Goal: Information Seeking & Learning: Learn about a topic

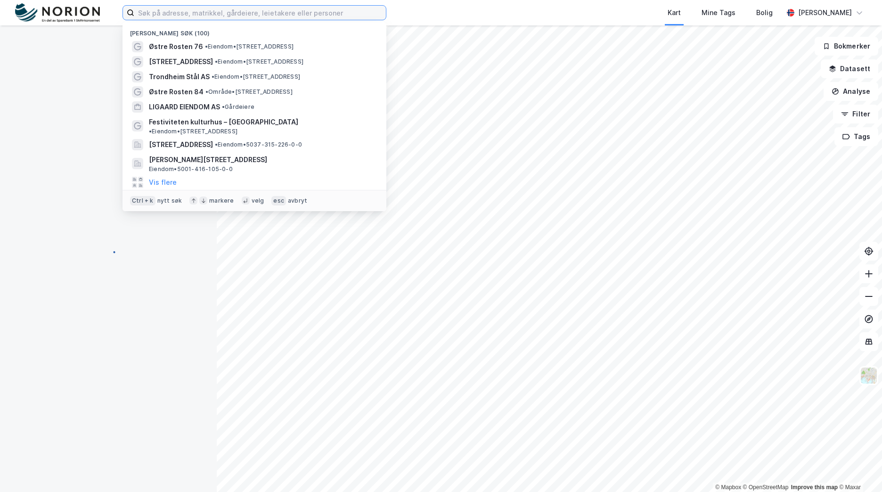
click at [237, 13] on input at bounding box center [259, 13] width 251 height 14
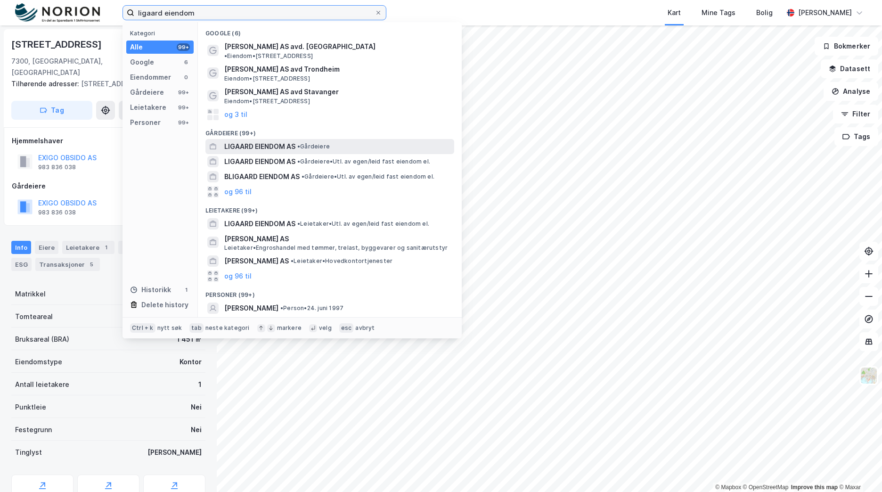
type input "ligaard eiendom"
click at [329, 141] on div "LIGAARD EIENDOM AS • Gårdeiere" at bounding box center [338, 146] width 228 height 11
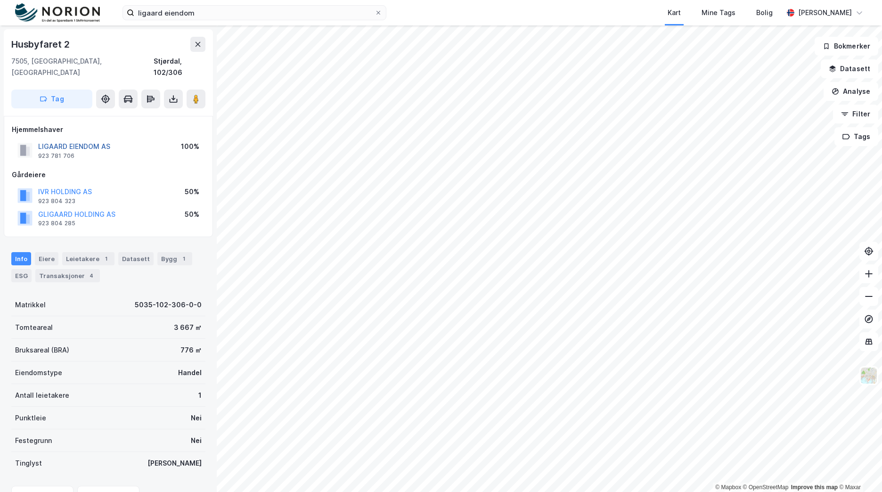
click at [0, 0] on button "LIGAARD EIENDOM AS" at bounding box center [0, 0] width 0 height 0
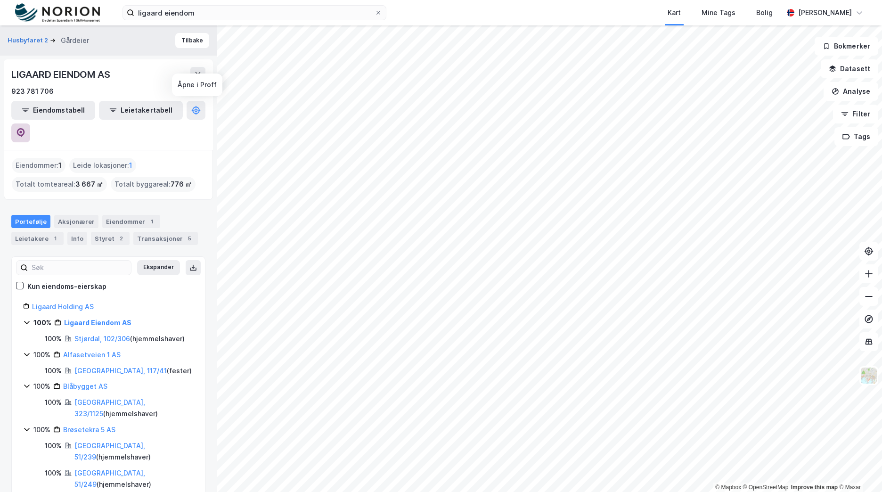
click at [25, 128] on icon at bounding box center [20, 132] width 9 height 9
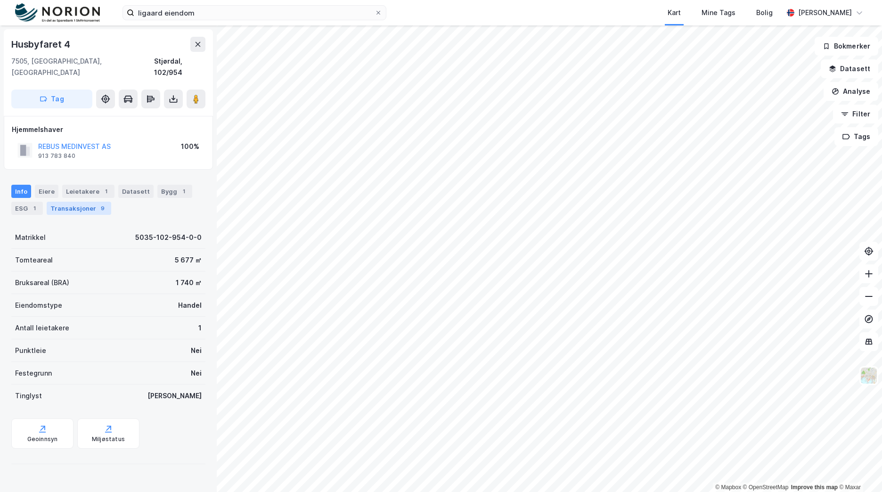
click at [98, 203] on div "9" at bounding box center [102, 207] width 9 height 9
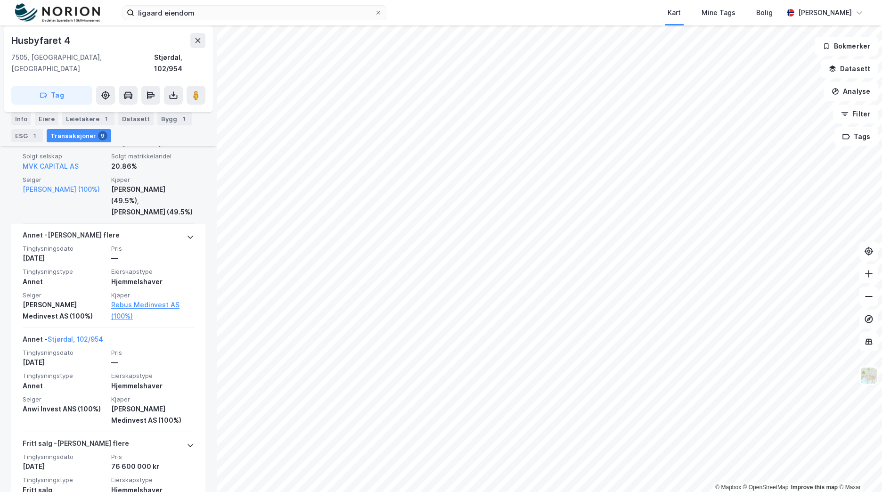
scroll to position [424, 0]
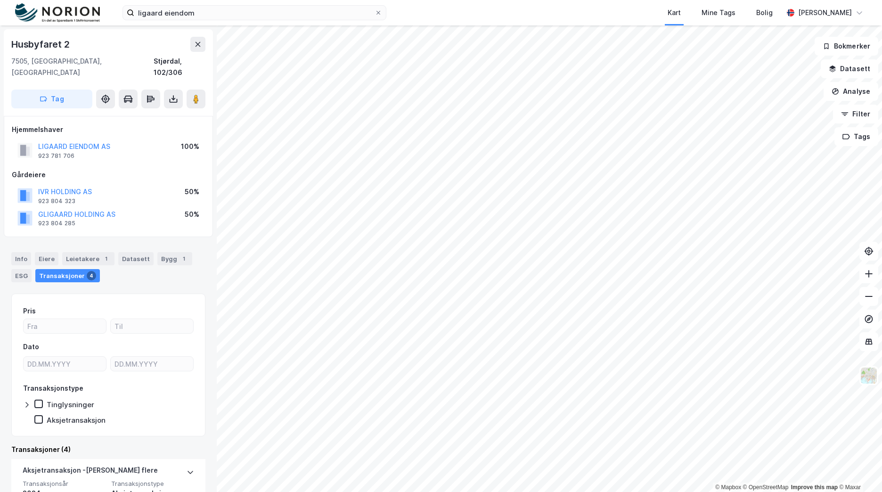
click at [206, 307] on div "Husbyfaret 2 7505, [GEOGRAPHIC_DATA], [GEOGRAPHIC_DATA] Stjørdal, 102/306 Tag H…" at bounding box center [108, 258] width 217 height 466
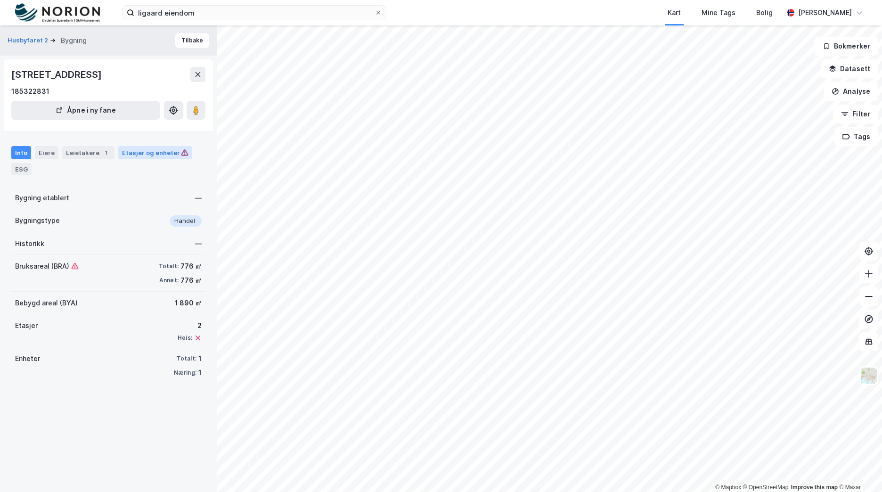
click at [154, 152] on div "Etasjer og enheter" at bounding box center [155, 152] width 66 height 8
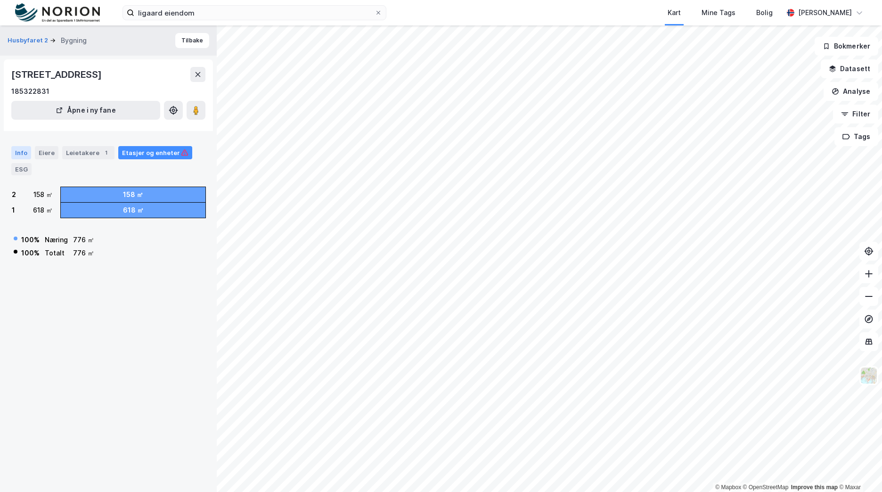
click at [21, 151] on div "Info" at bounding box center [21, 152] width 20 height 13
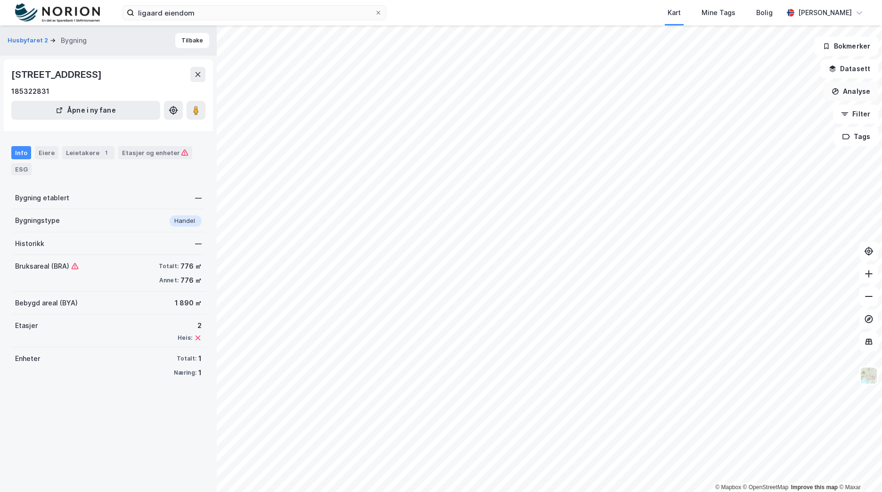
click at [862, 90] on button "Analyse" at bounding box center [850, 91] width 55 height 19
click at [779, 114] on div "Tegn område" at bounding box center [769, 111] width 82 height 8
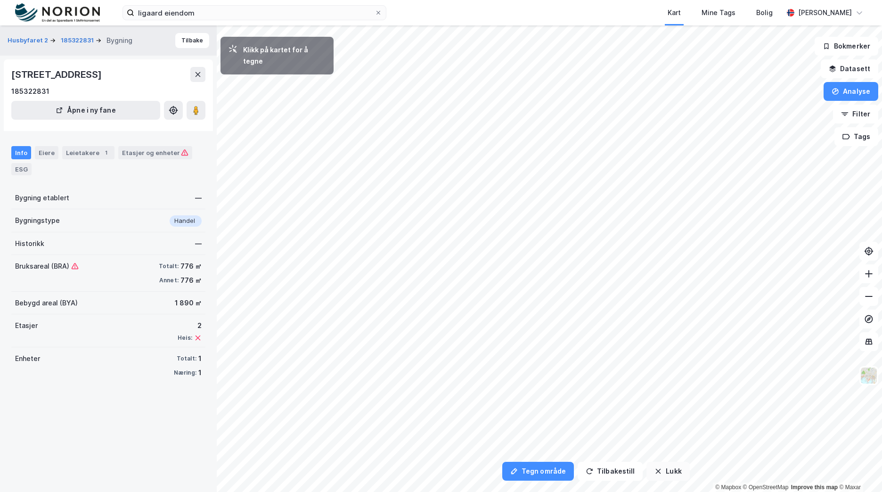
click at [649, 471] on button "Lukk" at bounding box center [667, 470] width 43 height 19
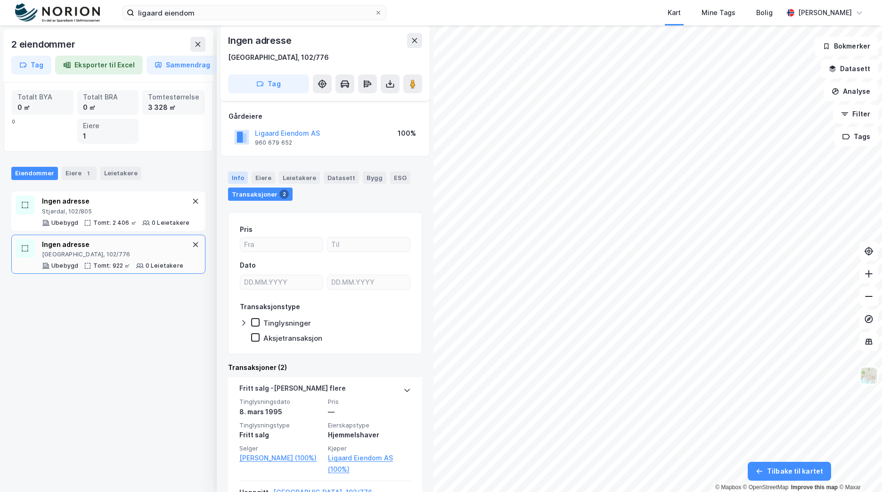
click at [231, 178] on div "Info" at bounding box center [238, 177] width 20 height 12
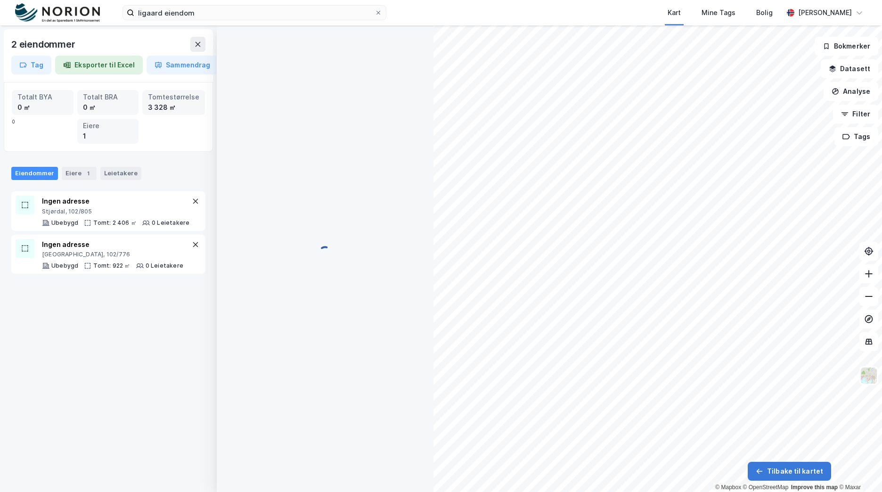
scroll to position [20, 0]
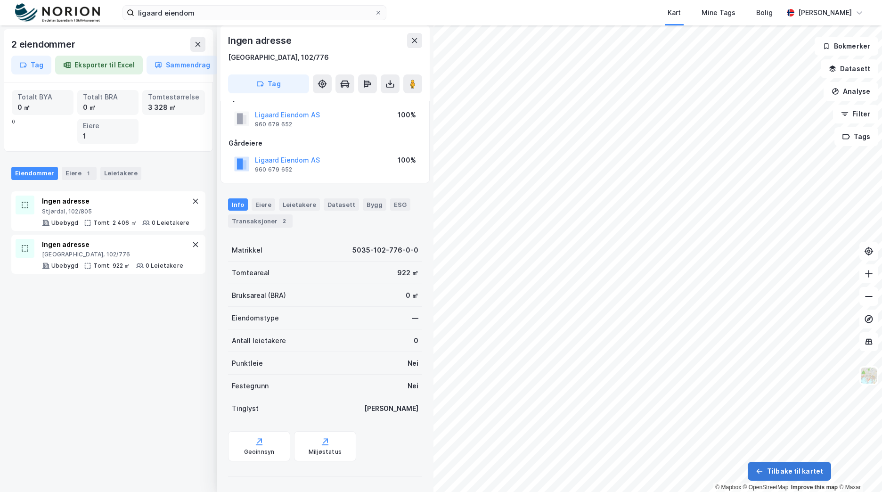
scroll to position [20, 0]
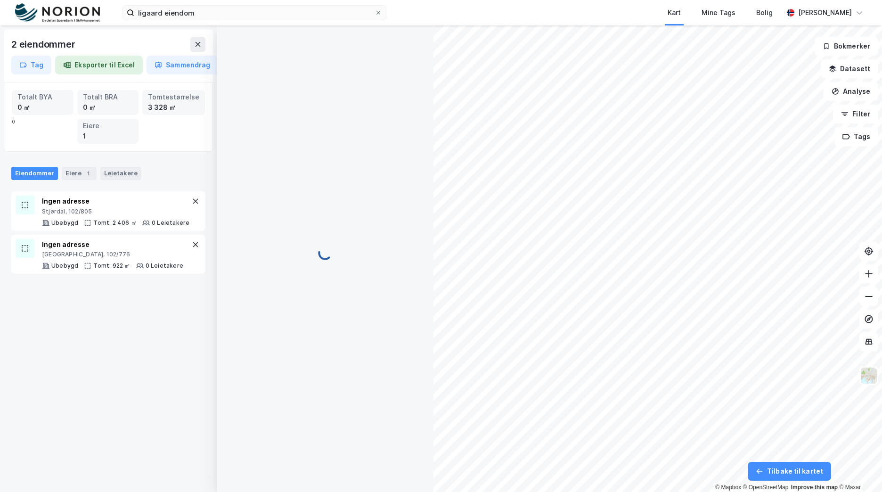
scroll to position [20, 0]
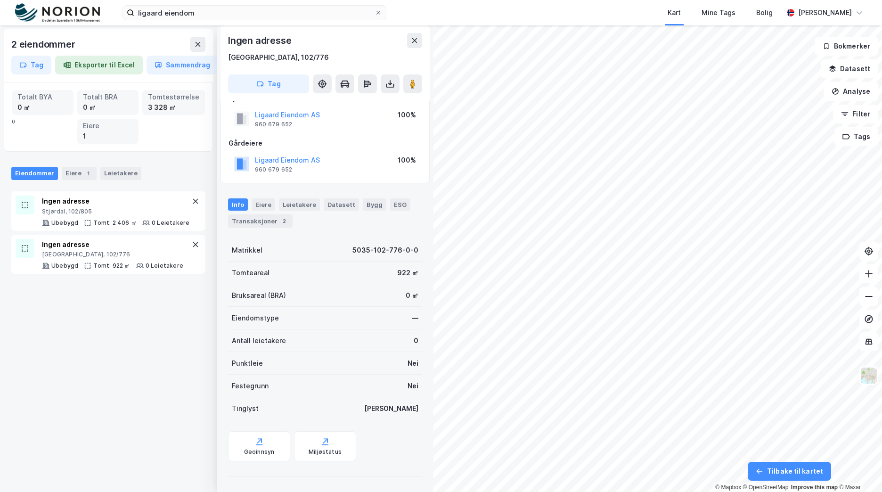
scroll to position [20, 0]
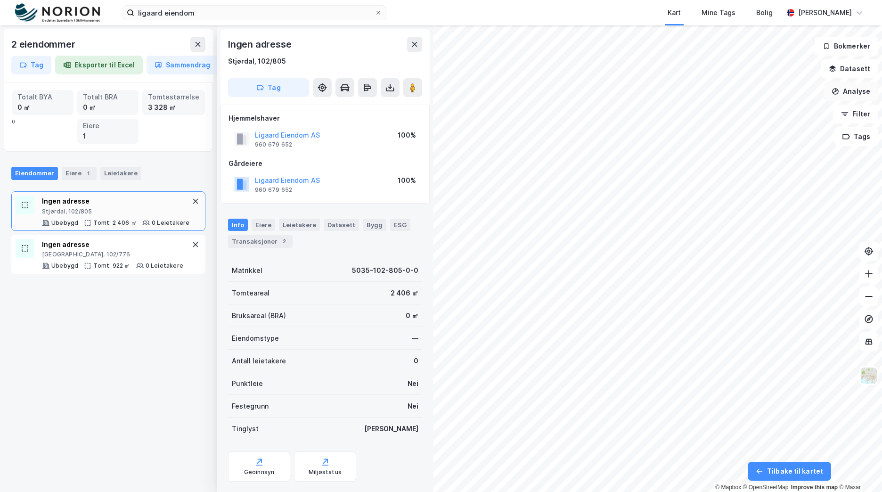
click at [852, 87] on button "Analyse" at bounding box center [850, 91] width 55 height 19
click at [850, 65] on button "Datasett" at bounding box center [848, 68] width 57 height 19
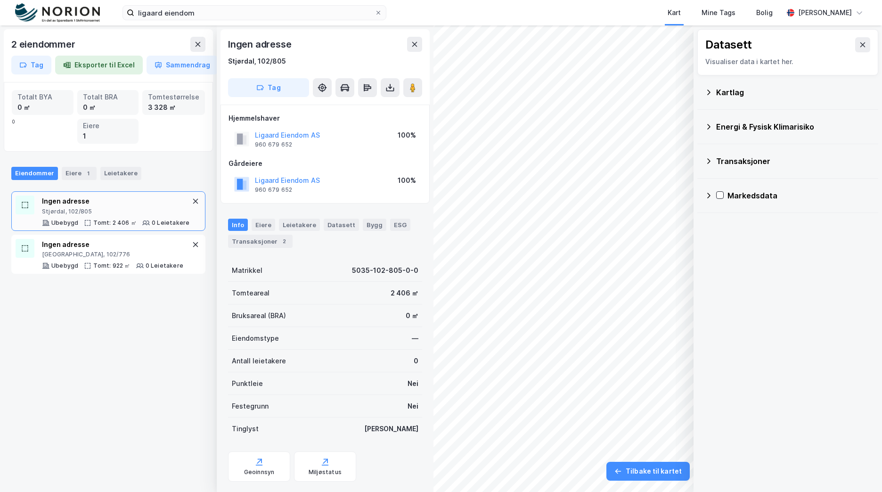
click at [738, 91] on div "Kartlag" at bounding box center [793, 92] width 154 height 11
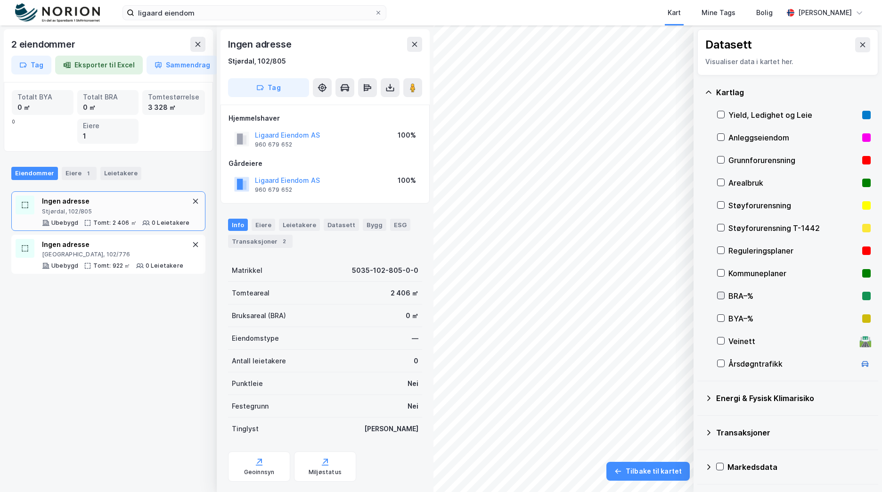
click at [722, 295] on icon at bounding box center [720, 295] width 5 height 3
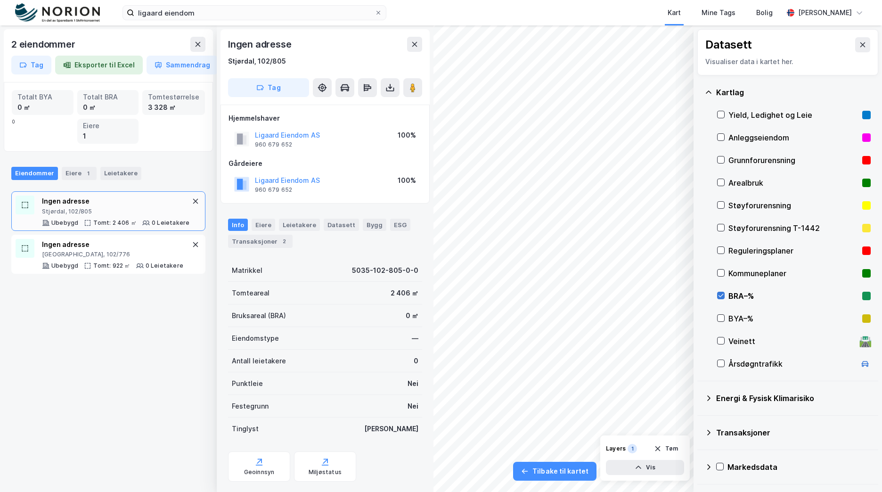
click at [721, 295] on icon at bounding box center [720, 295] width 5 height 3
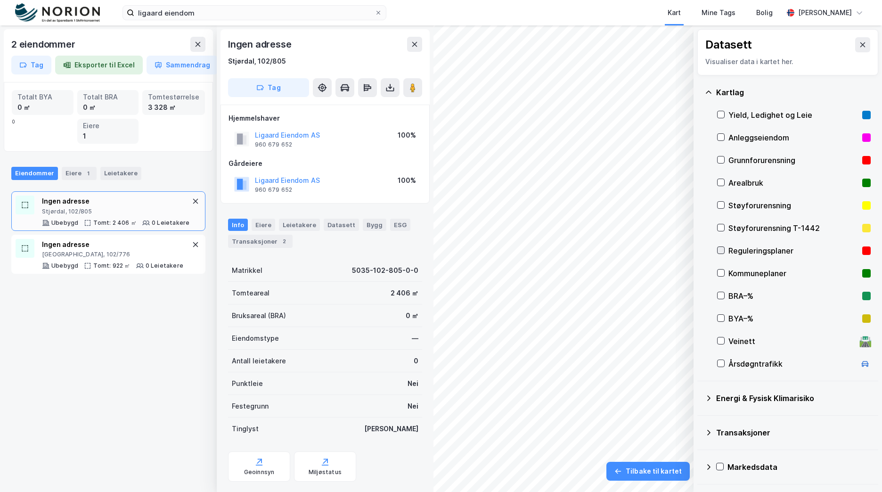
click at [720, 248] on icon at bounding box center [720, 250] width 7 height 7
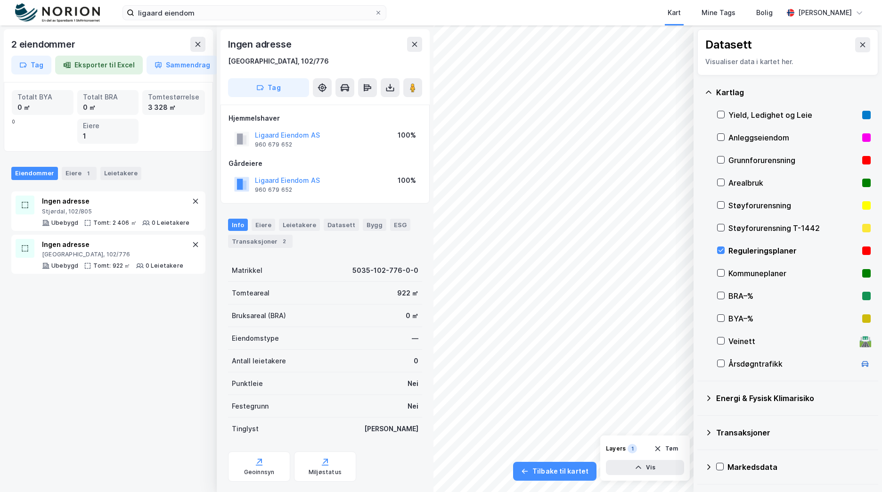
scroll to position [0, 0]
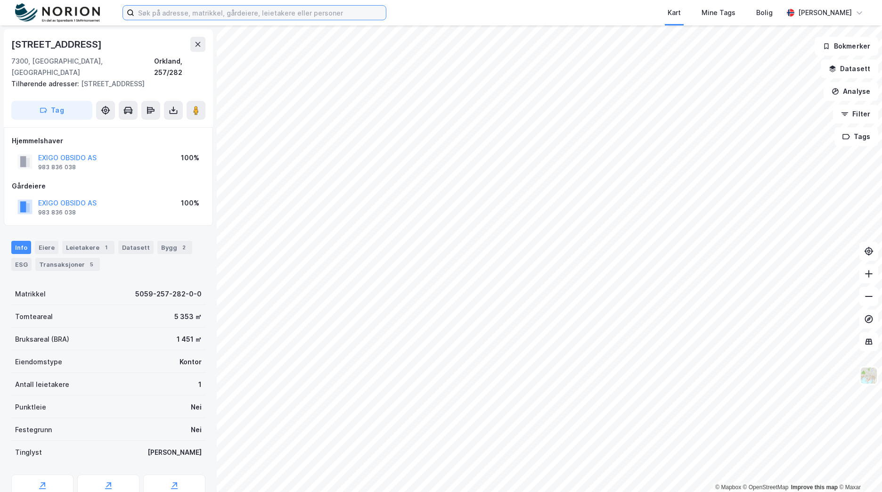
click at [259, 16] on input at bounding box center [259, 13] width 251 height 14
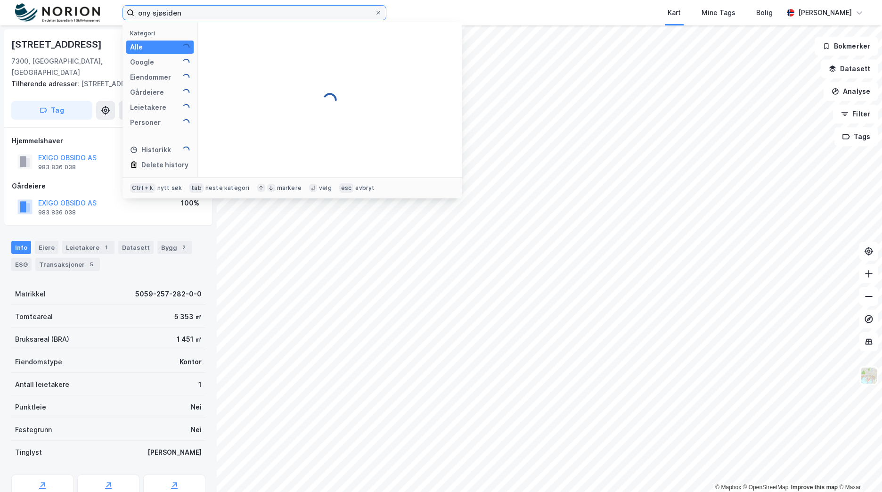
click at [153, 13] on input "ony sjøsiden" at bounding box center [254, 13] width 240 height 14
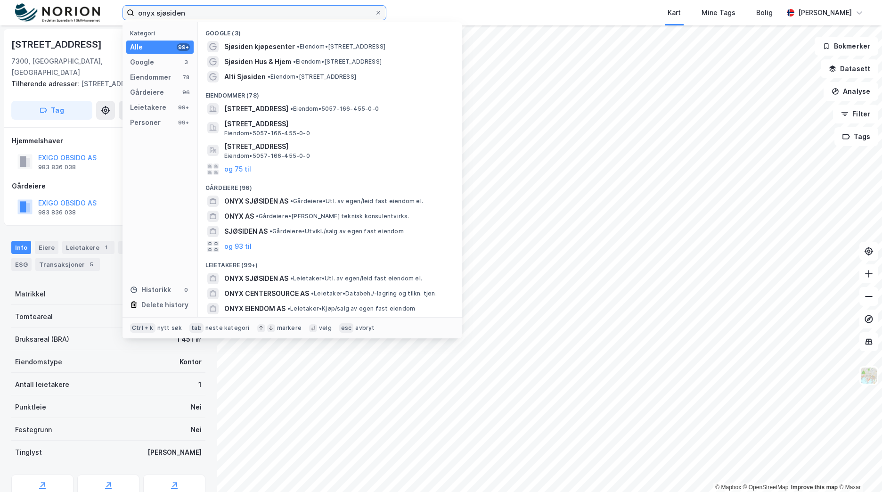
type input "onyx sjøsiden"
click at [218, 14] on input "onyx sjøsiden" at bounding box center [254, 13] width 240 height 14
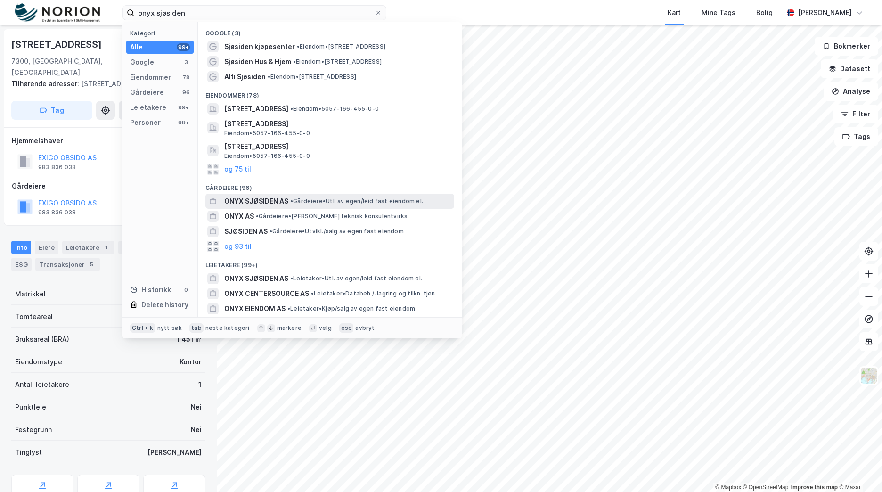
click at [309, 196] on div "ONYX SJØSIDEN AS • Gårdeiere • Utl. av egen/leid fast eiendom el." at bounding box center [338, 200] width 228 height 11
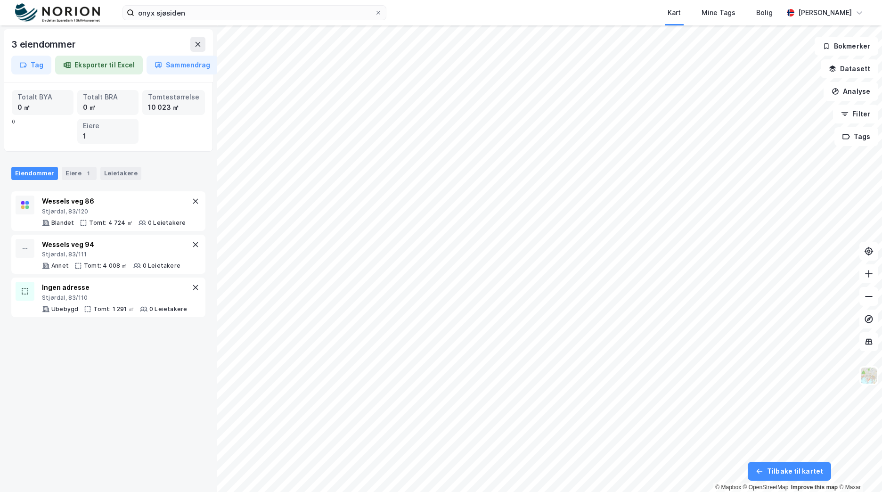
click at [79, 20] on img at bounding box center [57, 12] width 85 height 19
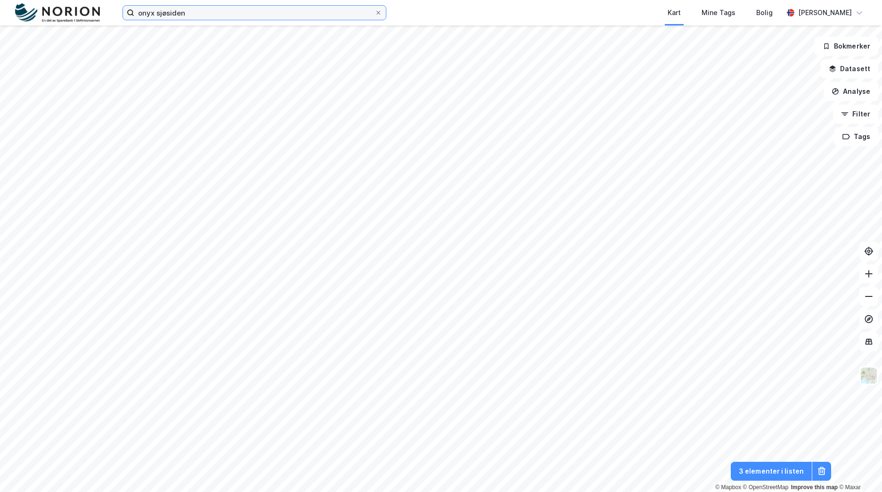
click at [208, 11] on input "onyx sjøsiden" at bounding box center [254, 13] width 240 height 14
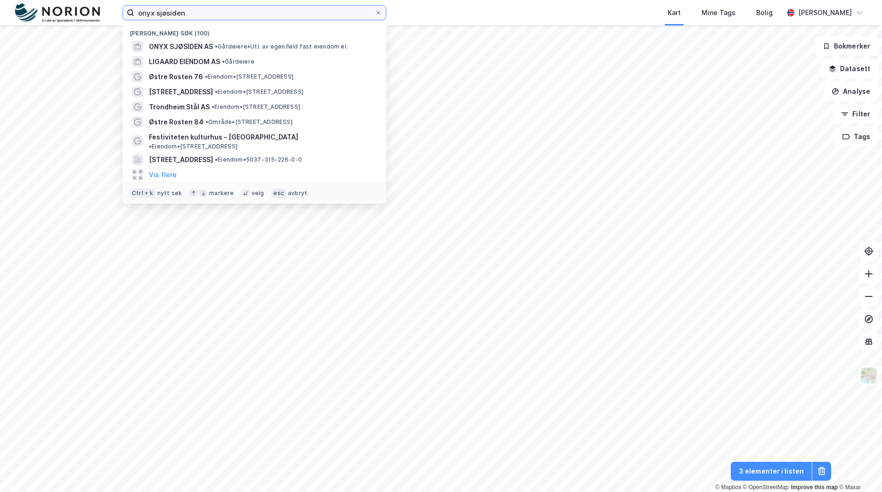
drag, startPoint x: 232, startPoint y: 16, endPoint x: 50, endPoint y: 17, distance: 181.8
click at [48, 17] on div "onyx sjøsiden Nylige søk (100) ONYX SJØSIDEN AS • Gårdeiere • Utl. av egen/leid…" at bounding box center [441, 12] width 882 height 25
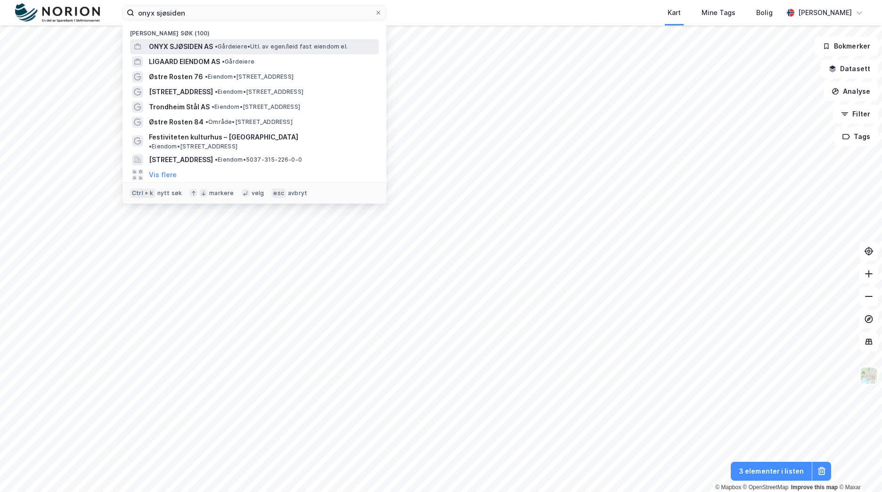
click at [162, 46] on span "ONYX SJØSIDEN AS" at bounding box center [181, 46] width 64 height 11
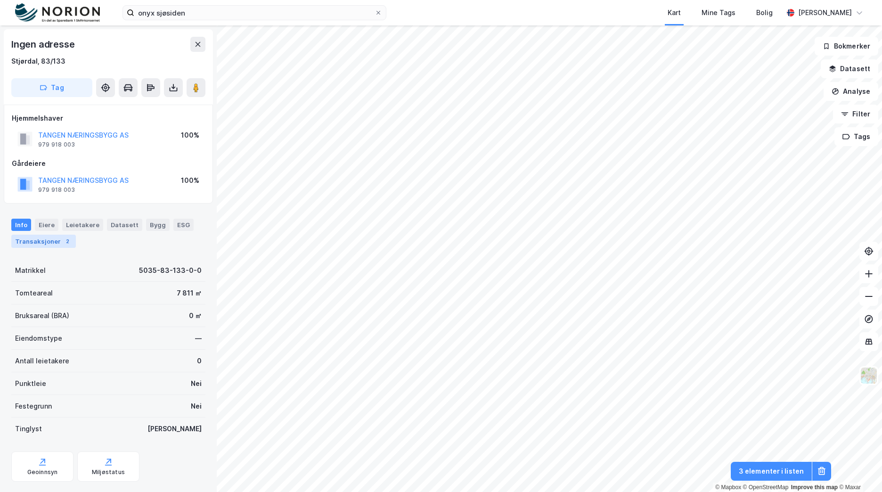
click at [56, 237] on div "Transaksjoner 2" at bounding box center [43, 241] width 65 height 13
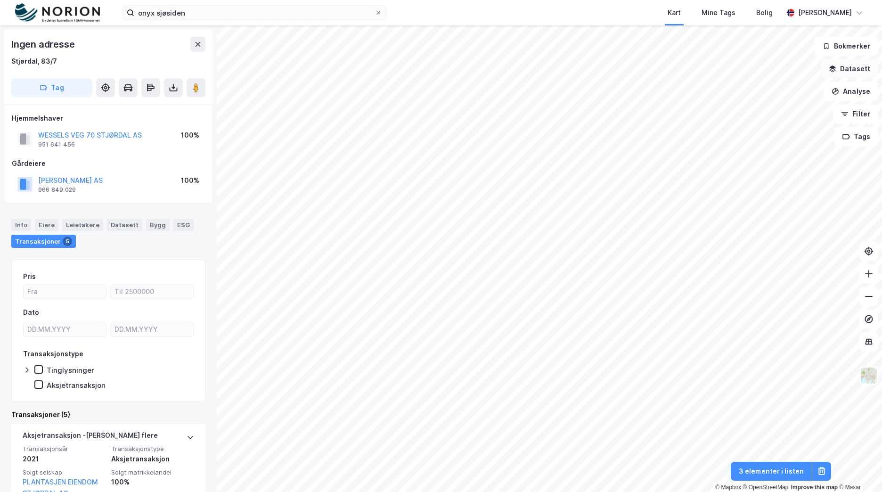
click at [869, 67] on button "Datasett" at bounding box center [848, 68] width 57 height 19
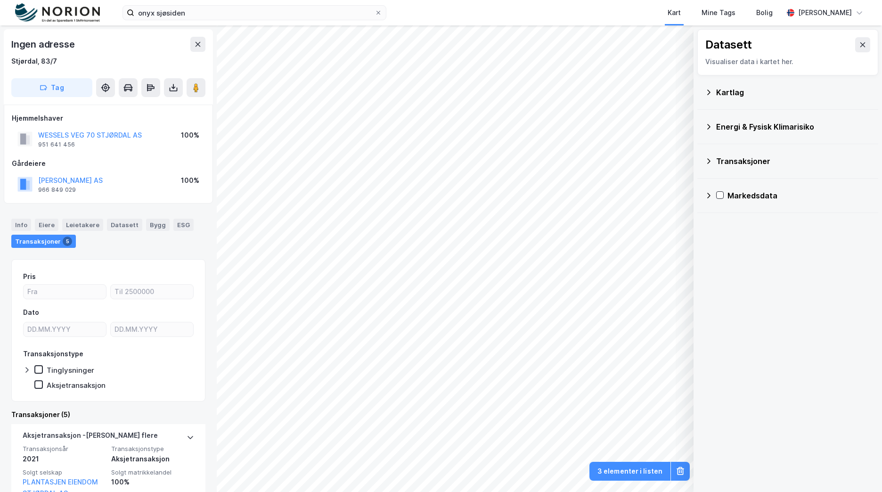
click at [733, 95] on div "Kartlag" at bounding box center [793, 92] width 154 height 11
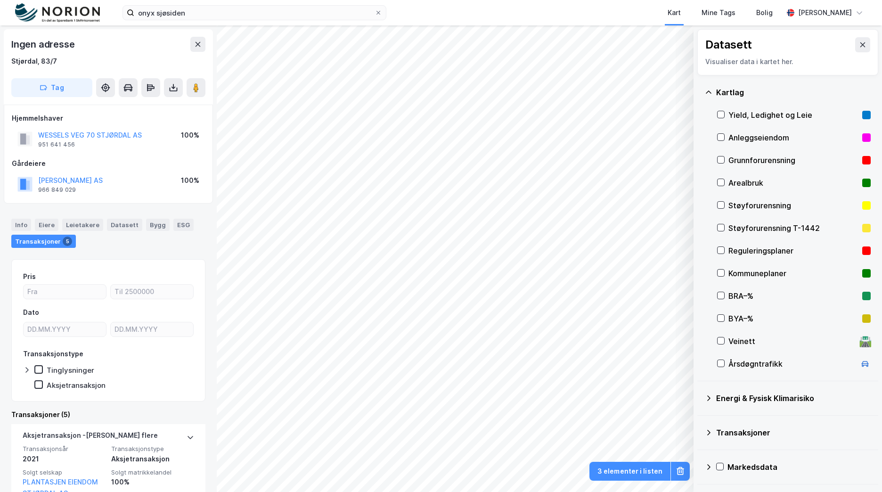
click at [758, 431] on div "Transaksjoner" at bounding box center [793, 432] width 154 height 11
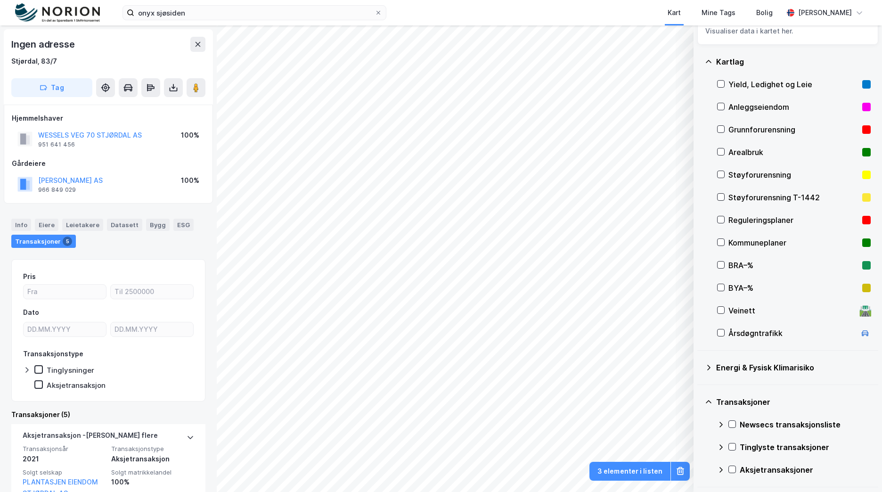
scroll to position [47, 0]
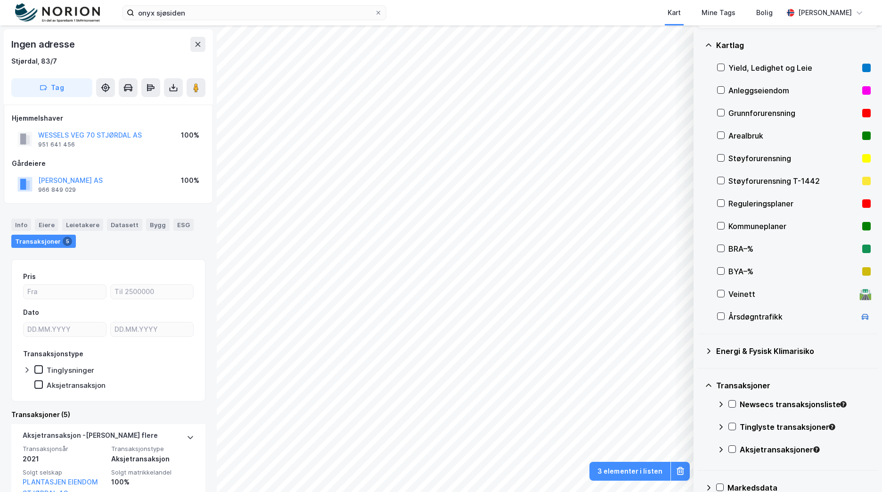
click at [734, 431] on div "Tinglyste transaksjoner" at bounding box center [794, 430] width 154 height 23
click at [733, 427] on icon at bounding box center [731, 426] width 5 height 3
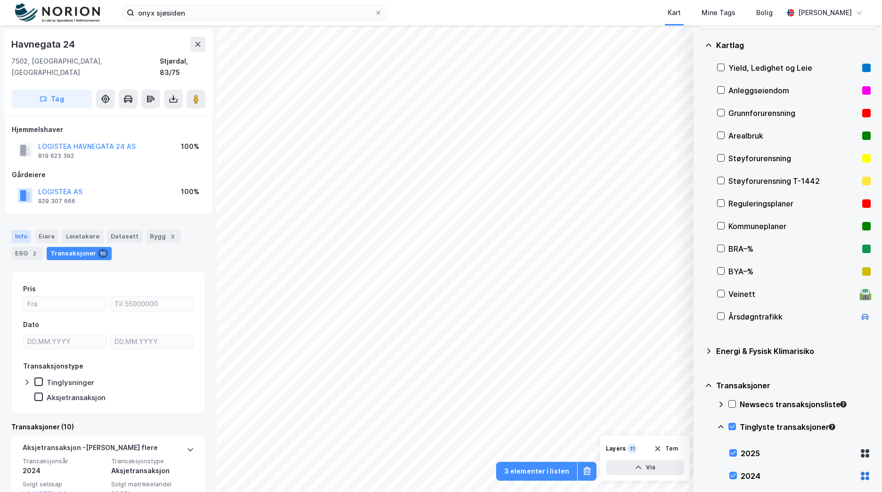
click at [24, 230] on div "Info" at bounding box center [21, 236] width 20 height 13
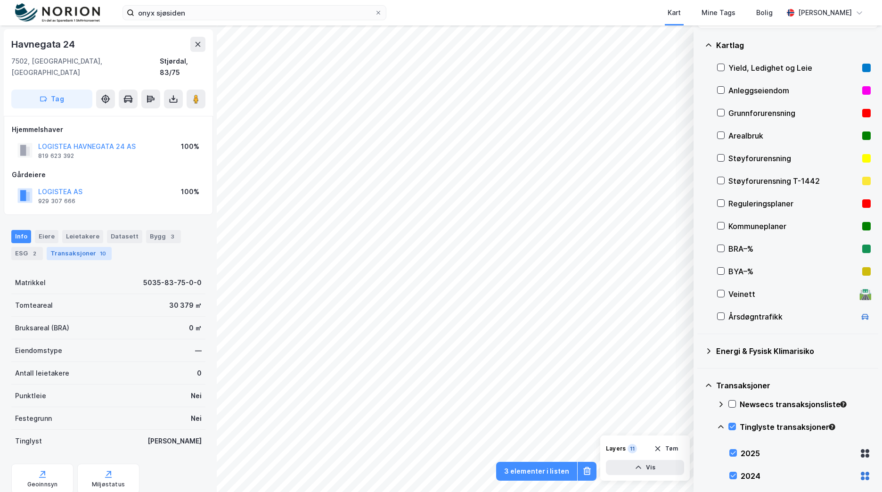
click at [93, 247] on div "Transaksjoner 10" at bounding box center [79, 253] width 65 height 13
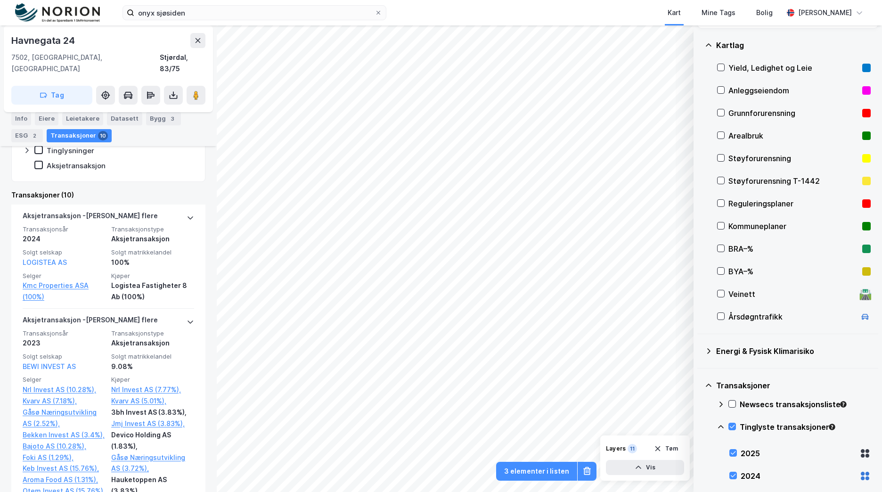
scroll to position [235, 0]
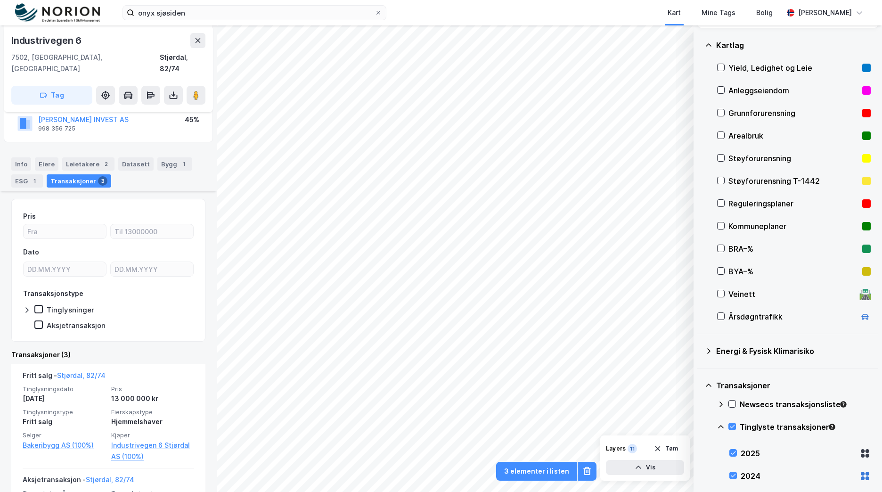
scroll to position [188, 0]
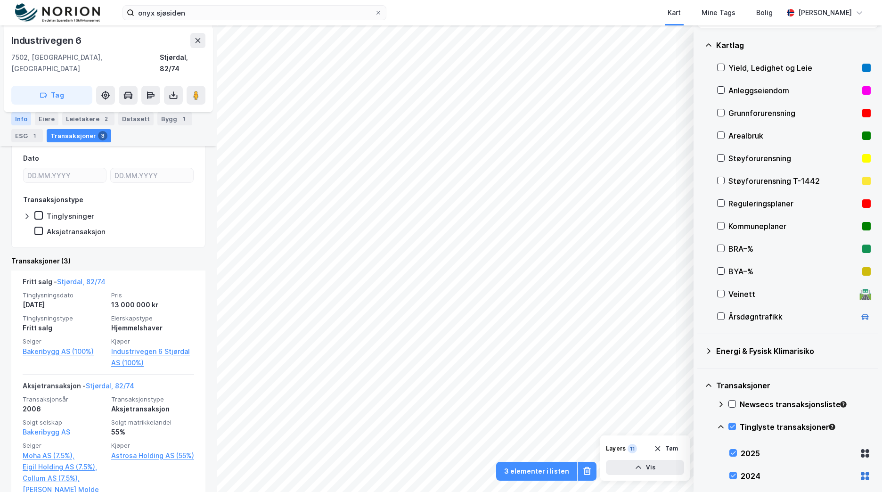
click at [19, 118] on div "Info" at bounding box center [21, 118] width 20 height 13
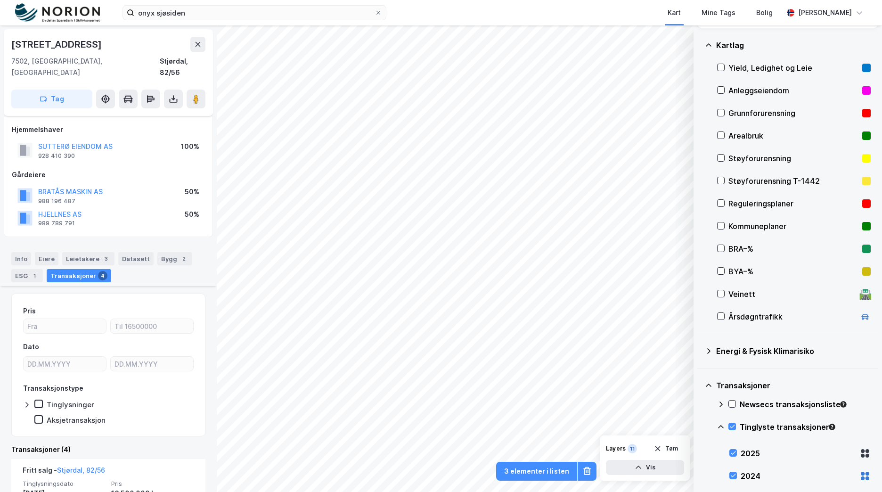
scroll to position [188, 0]
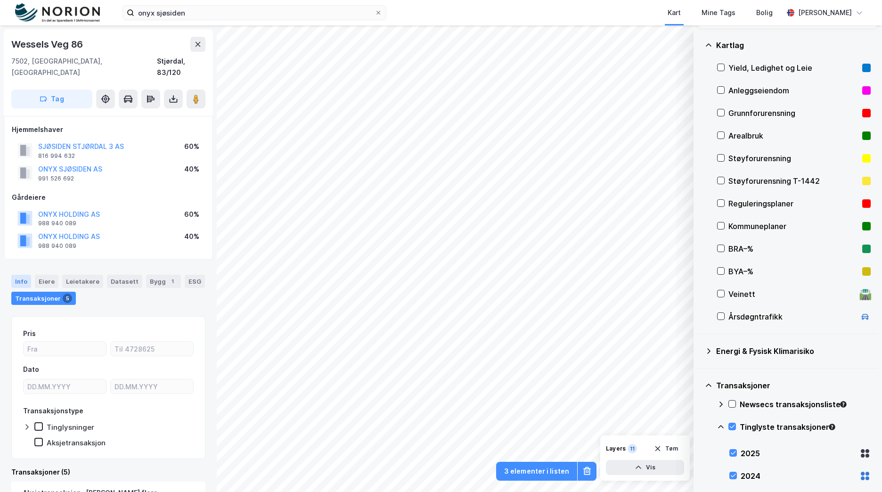
click at [28, 275] on div "Info" at bounding box center [21, 281] width 20 height 13
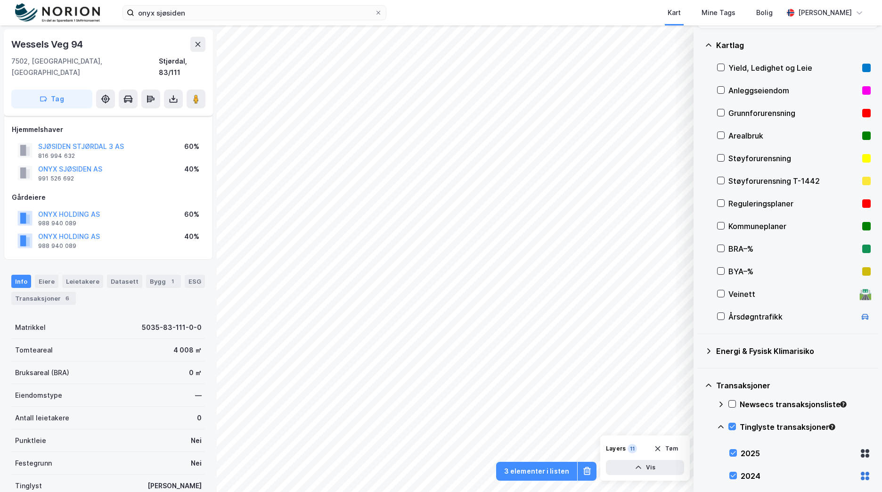
scroll to position [104, 0]
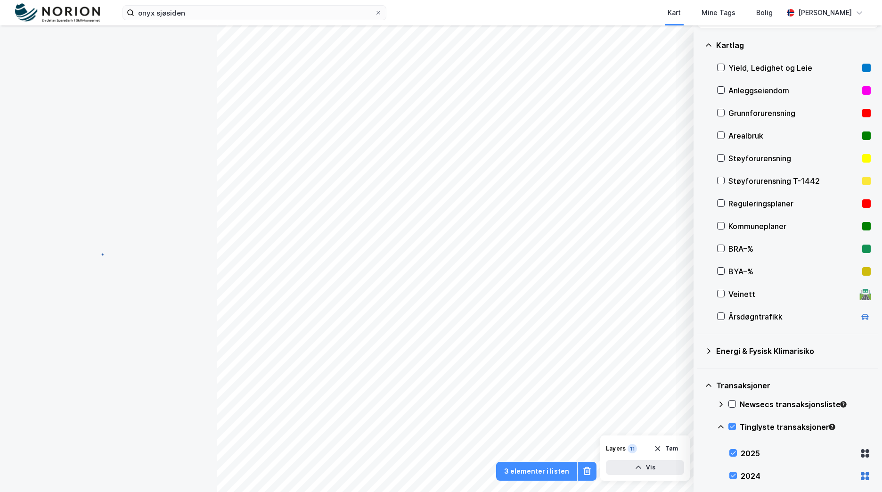
scroll to position [104, 0]
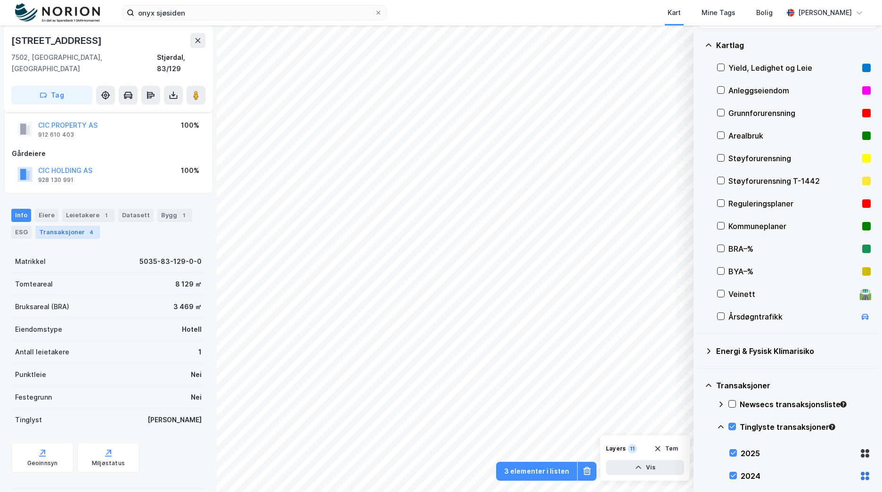
click at [91, 226] on div "Transaksjoner 4" at bounding box center [67, 232] width 65 height 13
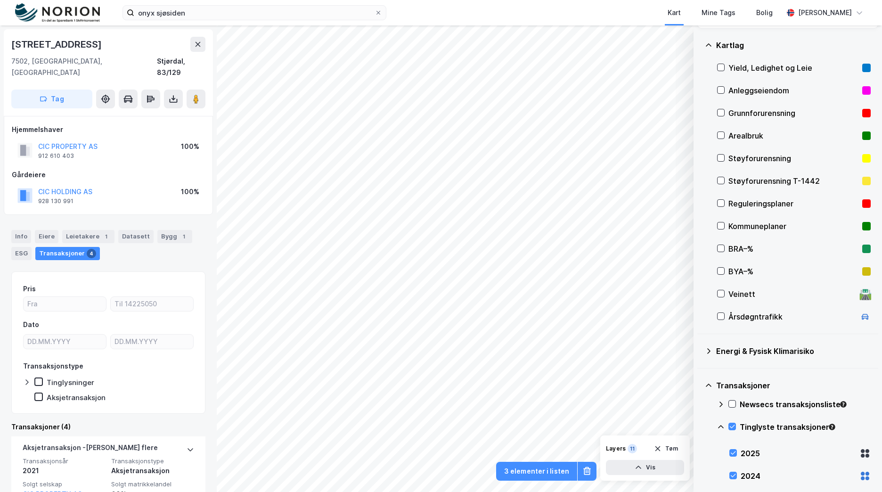
click at [606, 450] on div "© Mapbox © OpenStreetMap Improve this map © Maxar Datasett Visualiser data i ka…" at bounding box center [441, 258] width 882 height 466
click at [622, 467] on div "© Mapbox © OpenStreetMap Improve this map © Maxar Datasett Visualiser data i ka…" at bounding box center [441, 258] width 882 height 466
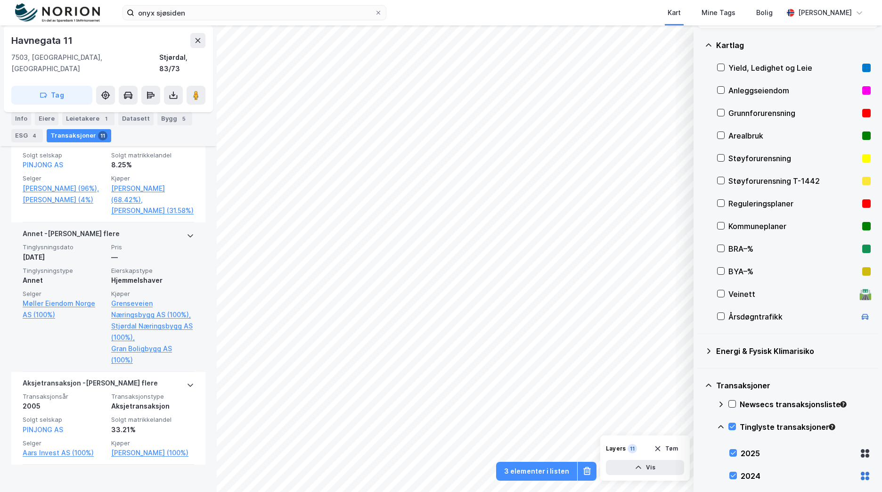
scroll to position [1338, 0]
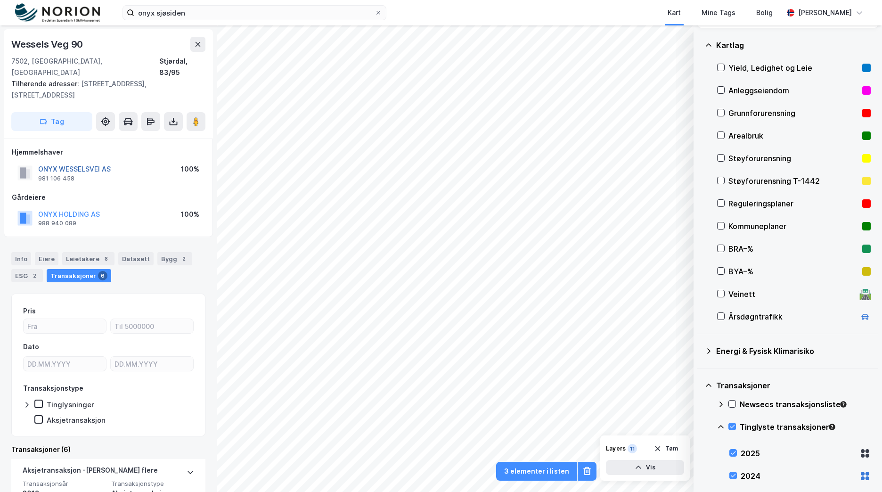
click at [0, 0] on button "ONYX WESSELSVEI AS" at bounding box center [0, 0] width 0 height 0
